Goal: Information Seeking & Learning: Learn about a topic

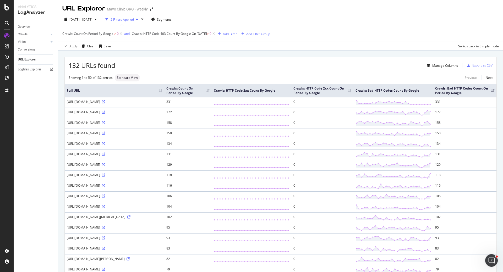
click at [166, 34] on span "Crawls: HTTP Code 403 Count By Google" at bounding box center [161, 33] width 59 height 4
click at [145, 30] on span "Crawls: HTTP Code 403 Count By Google On [DATE] > 0" at bounding box center [174, 33] width 84 height 7
click at [145, 34] on span "Crawls: HTTP Code 403 Count By Google" at bounding box center [161, 33] width 59 height 4
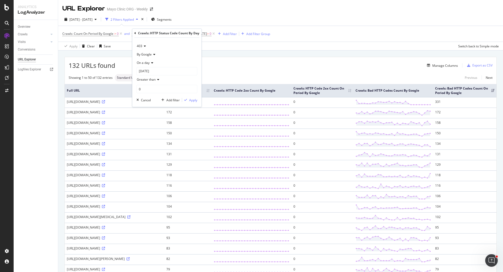
click at [141, 45] on span "403" at bounding box center [139, 46] width 5 height 4
click at [143, 120] on span "404" at bounding box center [141, 118] width 5 height 4
click at [197, 100] on div "Apply" at bounding box center [193, 100] width 8 height 4
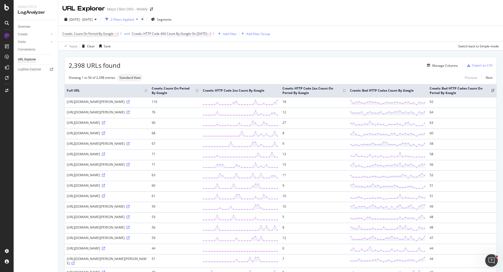
click at [188, 35] on span "Crawls: HTTP Code 404 Count By Google" at bounding box center [161, 33] width 59 height 4
click at [246, 64] on div "Manage Columns" at bounding box center [288, 65] width 337 height 6
click at [176, 35] on span "Crawls: HTTP Code 404 Count By Google" at bounding box center [161, 33] width 59 height 4
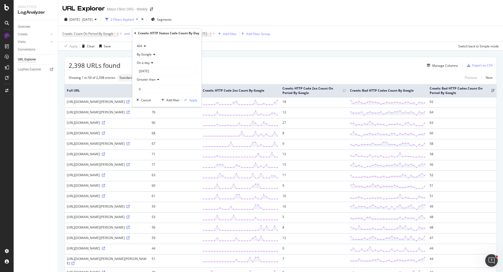
click at [137, 46] on span "404" at bounding box center [139, 46] width 5 height 4
click at [145, 111] on div "403" at bounding box center [166, 111] width 56 height 7
click at [192, 99] on div "Apply" at bounding box center [193, 100] width 8 height 4
